Goal: Communication & Community: Answer question/provide support

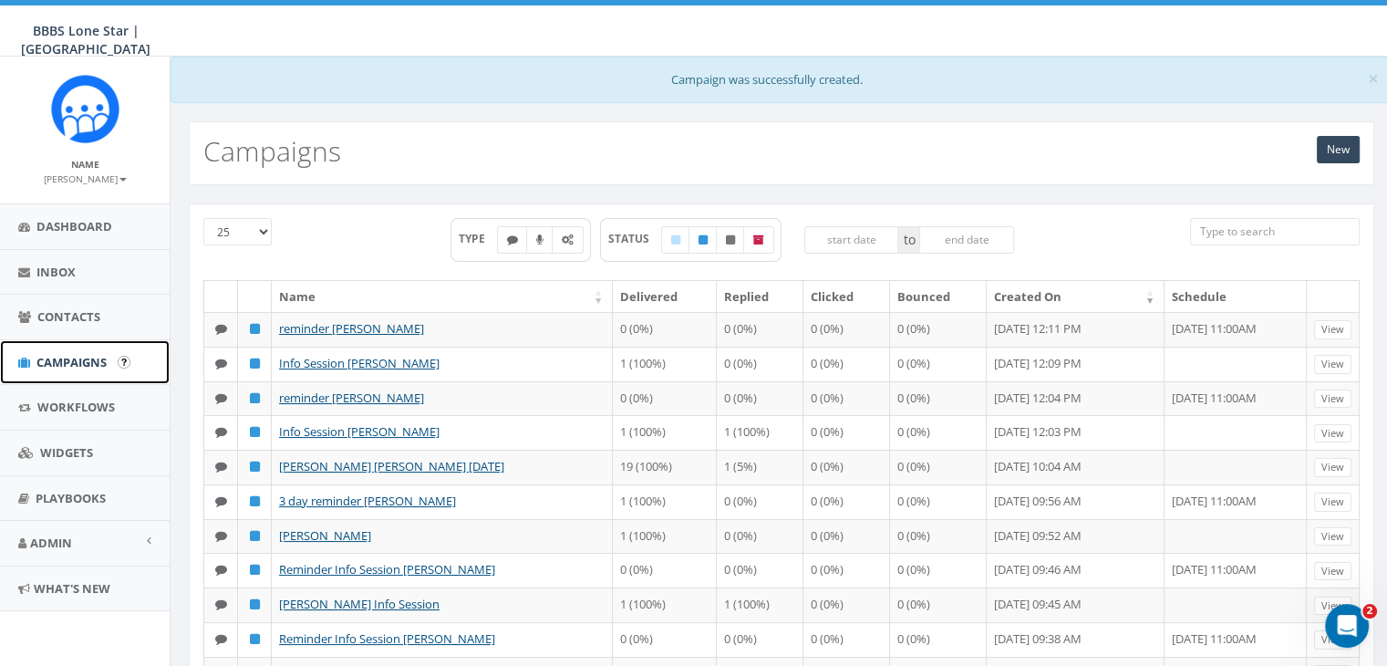
click at [50, 365] on span "Campaigns" at bounding box center [71, 362] width 70 height 16
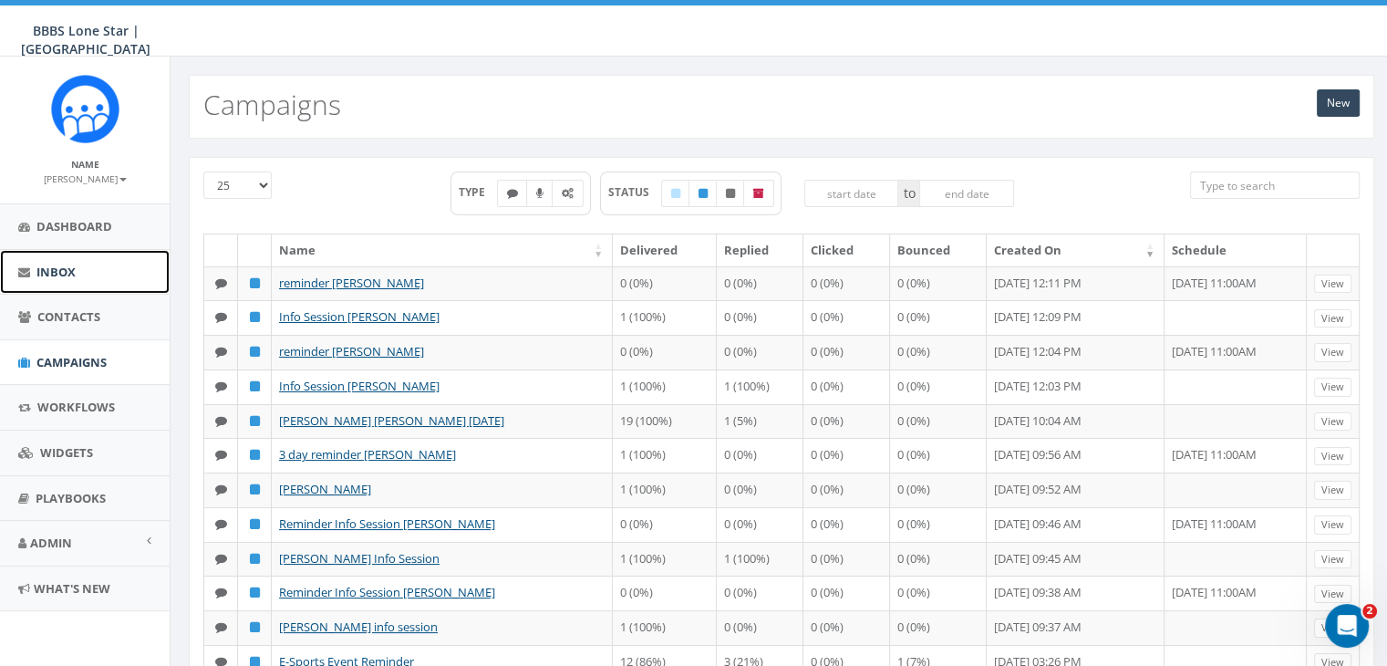
click at [62, 275] on span "Inbox" at bounding box center [55, 272] width 39 height 16
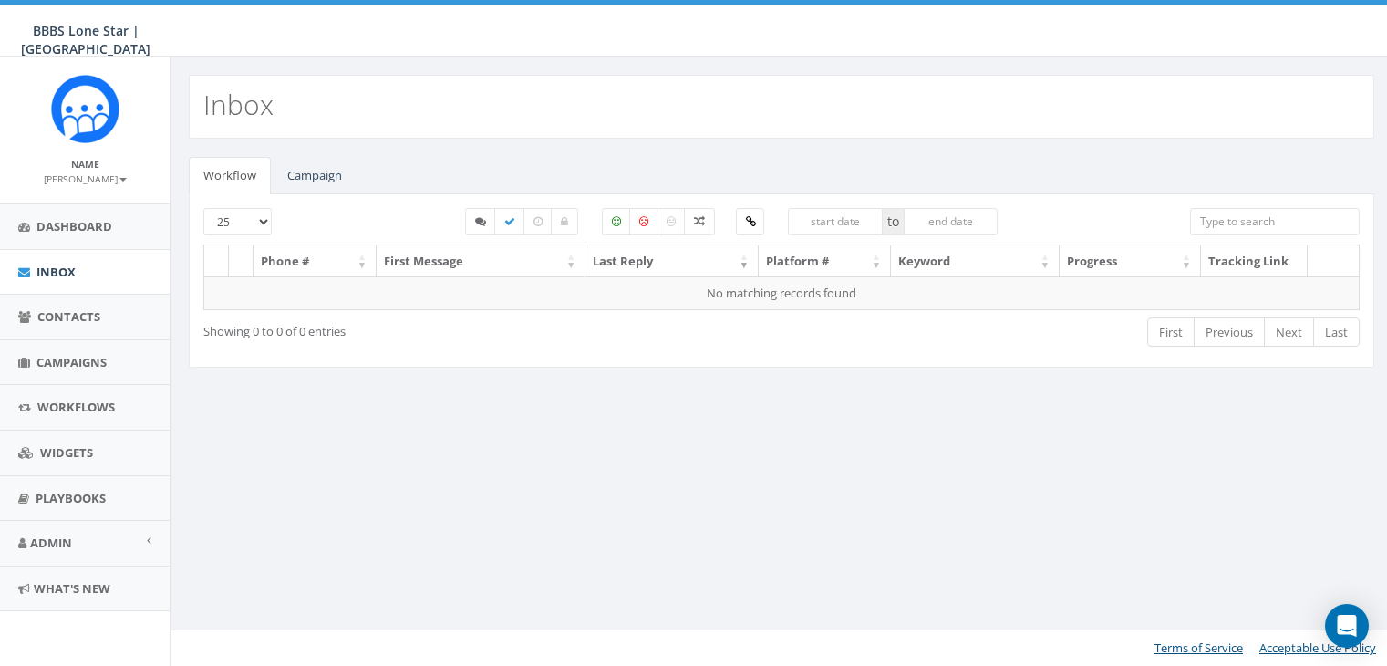
select select
click at [324, 171] on link "Campaign" at bounding box center [315, 175] width 84 height 37
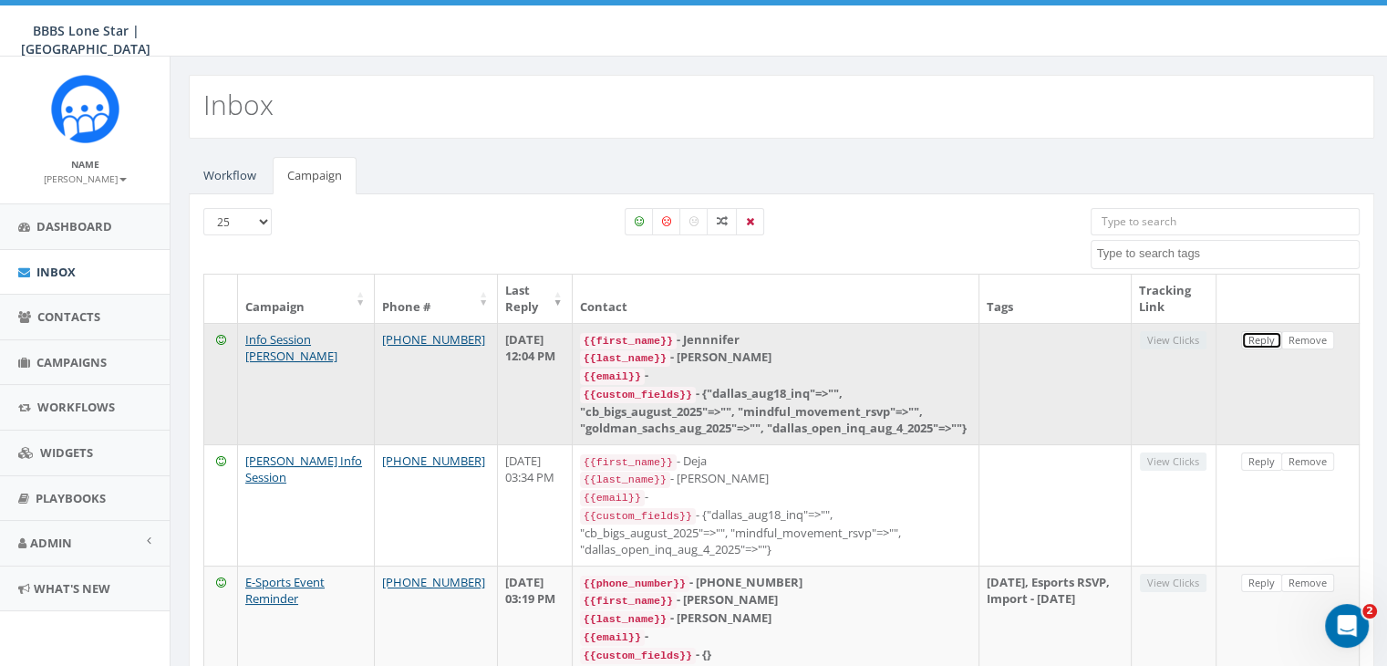
click at [1259, 337] on link "Reply" at bounding box center [1261, 340] width 41 height 19
select select
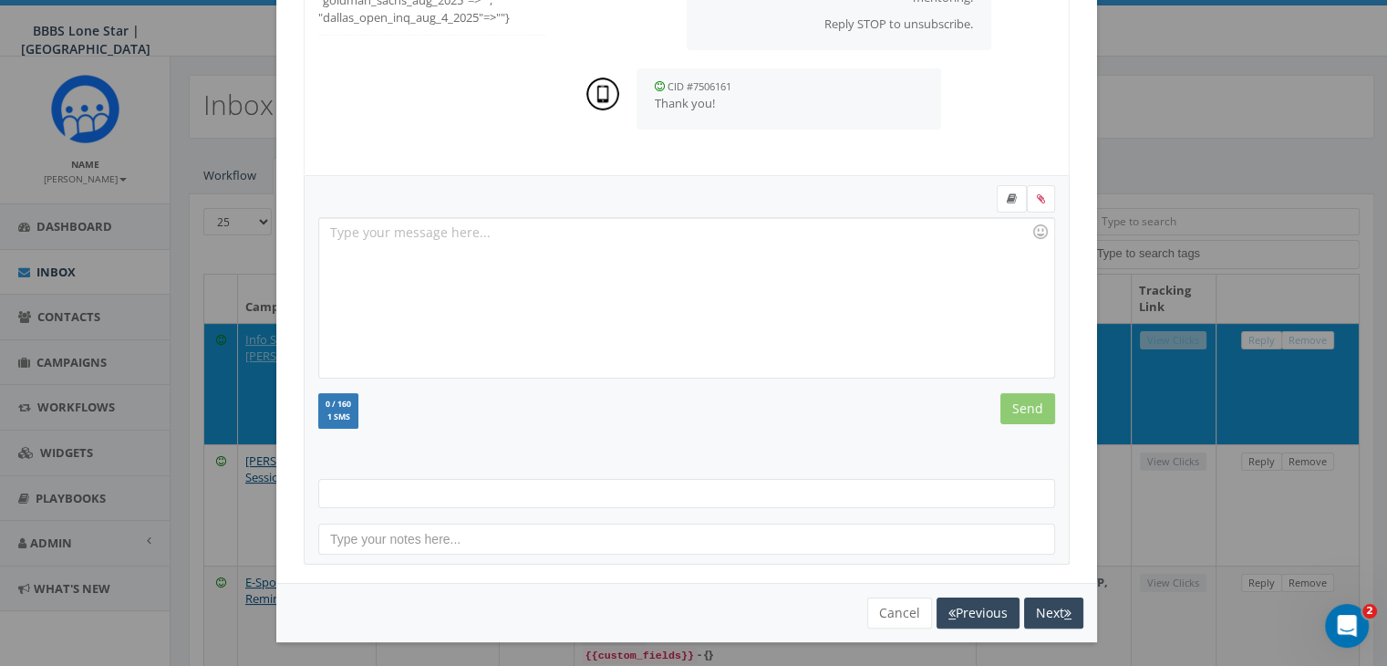
scroll to position [244, 0]
click at [897, 616] on button "Cancel" at bounding box center [899, 612] width 65 height 31
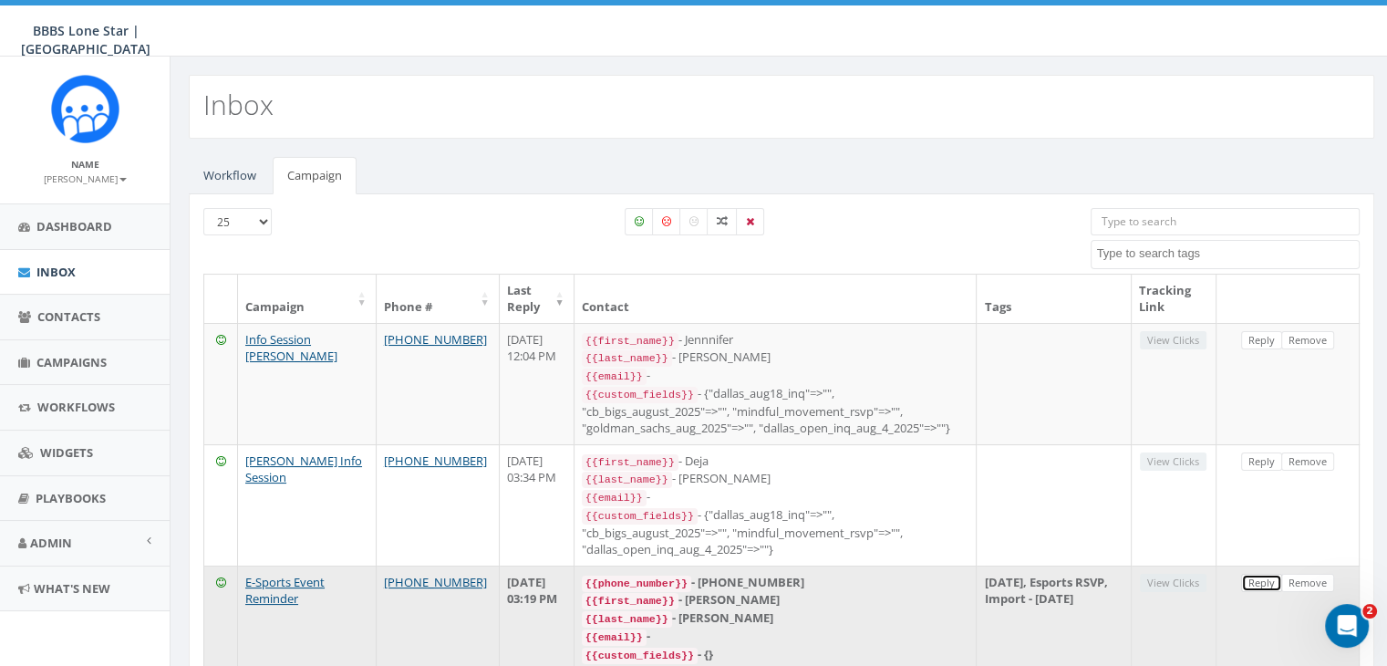
click at [1270, 583] on link "Reply" at bounding box center [1261, 583] width 41 height 19
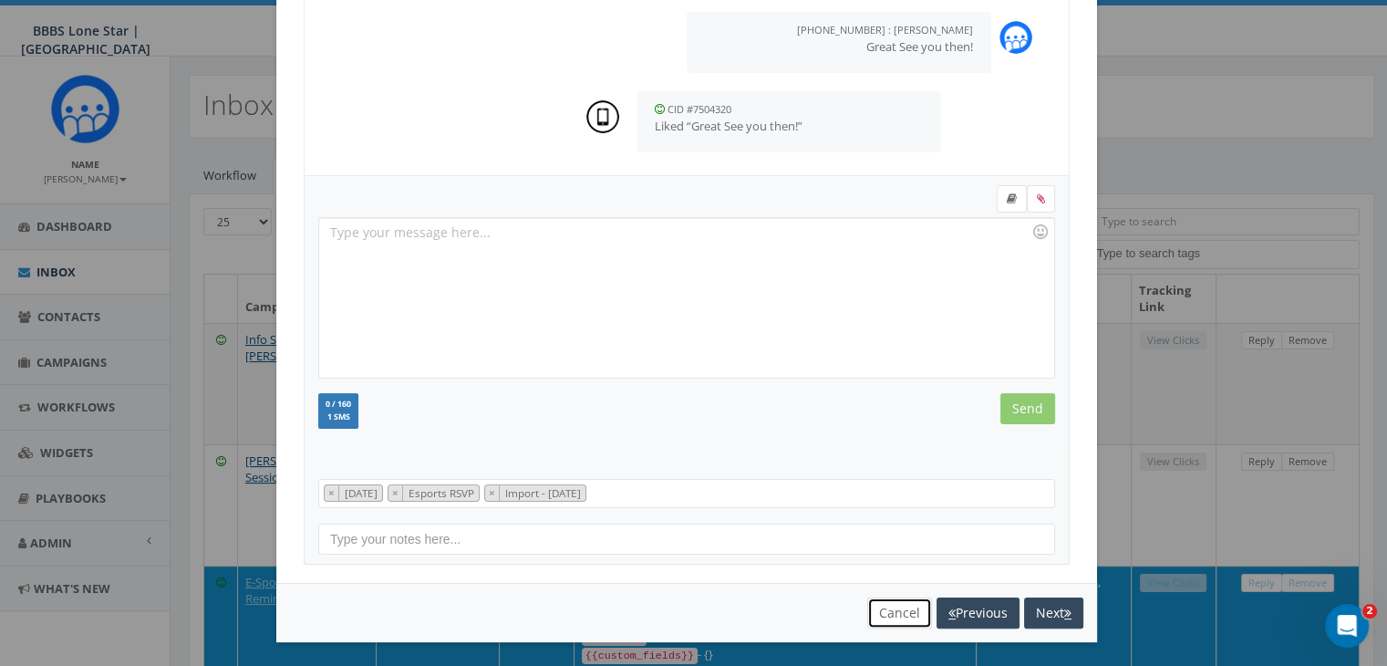
click at [886, 614] on button "Cancel" at bounding box center [899, 612] width 65 height 31
